Goal: Task Accomplishment & Management: Use online tool/utility

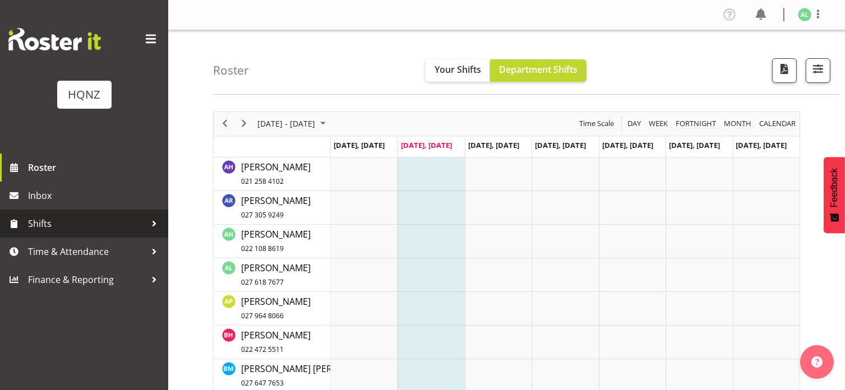
click at [52, 224] on span "Shifts" at bounding box center [87, 223] width 118 height 17
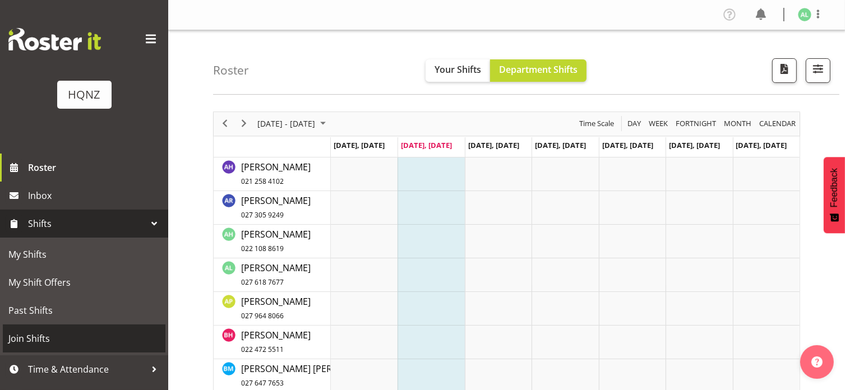
click at [49, 341] on span "Join Shifts" at bounding box center [83, 338] width 151 height 17
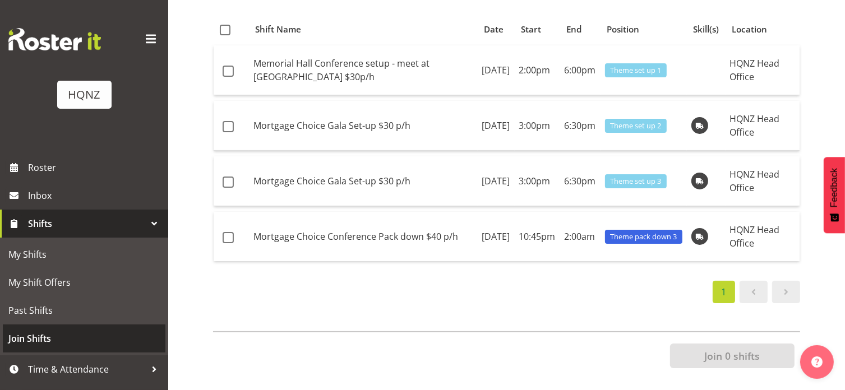
scroll to position [67, 0]
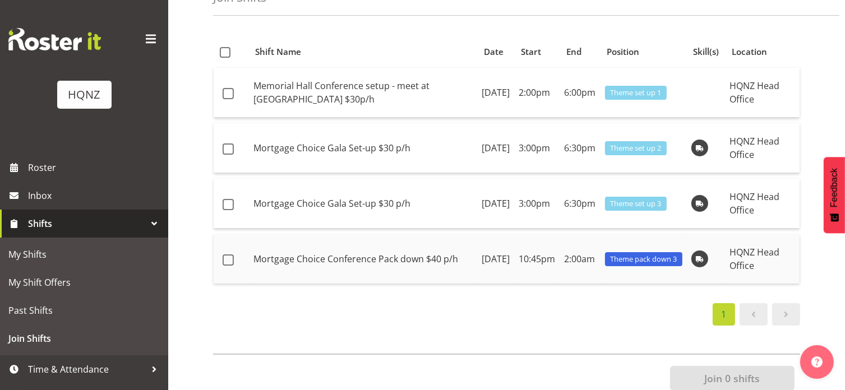
click at [292, 253] on td "Mortgage Choice Conference Pack down $40 p/h" at bounding box center [363, 258] width 229 height 49
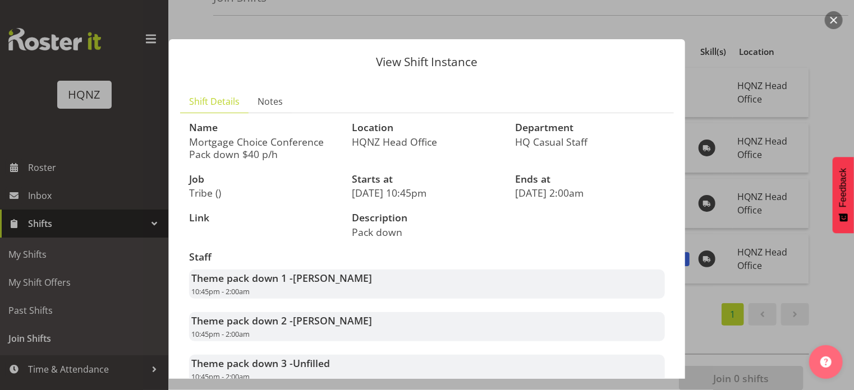
click at [835, 15] on button "button" at bounding box center [834, 20] width 18 height 18
